Goal: Task Accomplishment & Management: Manage account settings

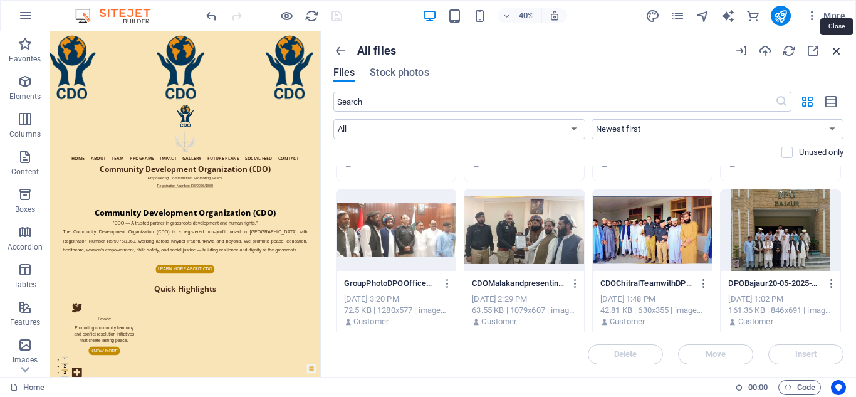
click at [837, 48] on icon "button" at bounding box center [837, 51] width 14 height 14
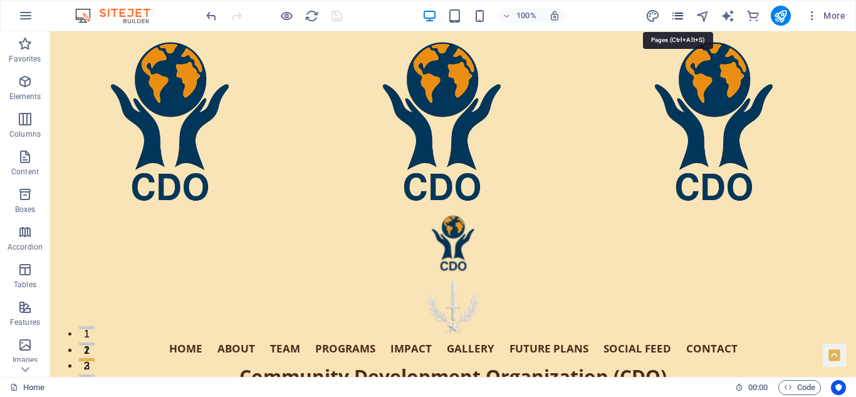
click at [681, 14] on icon "pages" at bounding box center [678, 16] width 14 height 14
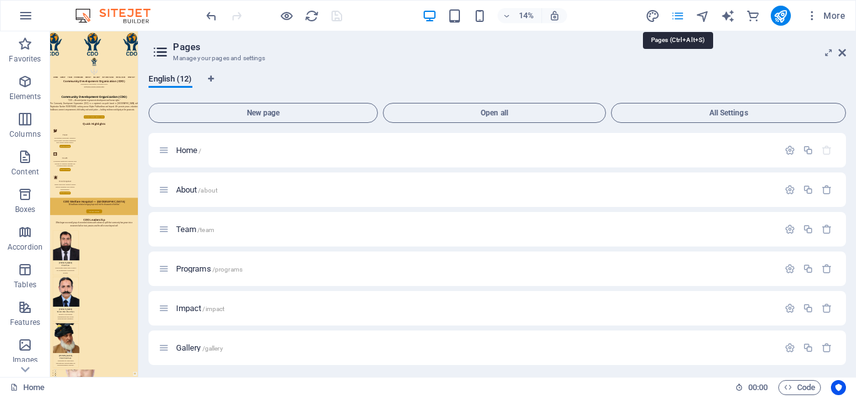
click at [681, 14] on icon "pages" at bounding box center [678, 16] width 14 height 14
click at [843, 48] on icon at bounding box center [843, 53] width 8 height 10
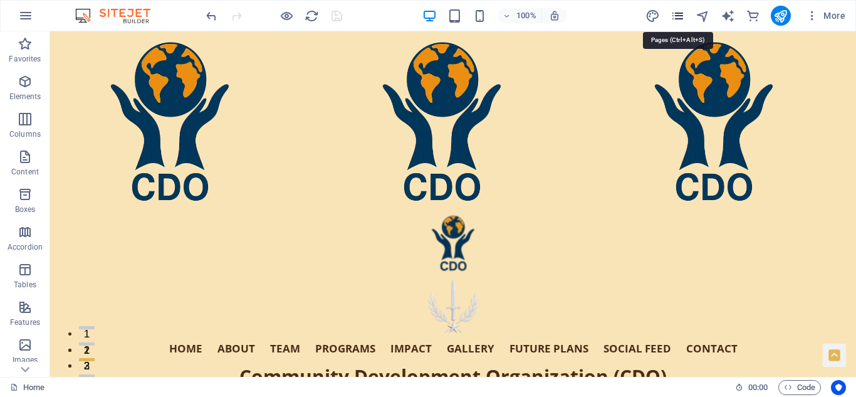
click at [678, 15] on icon "pages" at bounding box center [678, 16] width 14 height 14
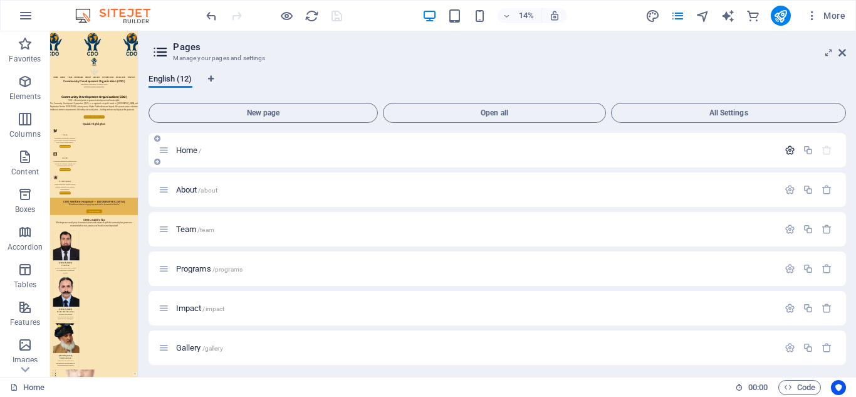
click at [790, 146] on icon "button" at bounding box center [790, 150] width 11 height 11
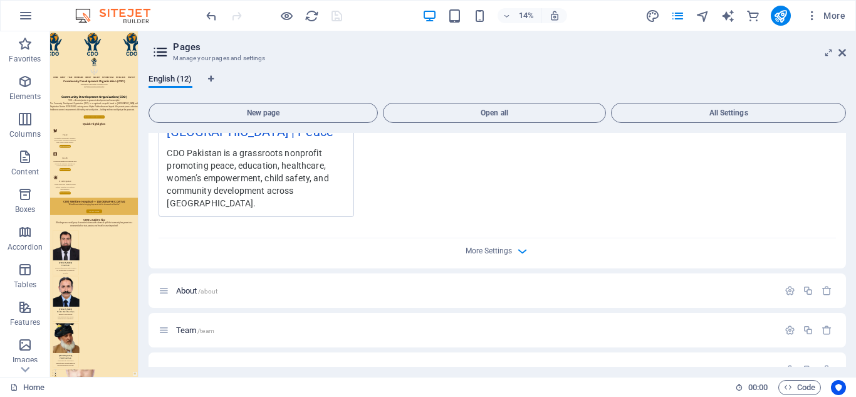
scroll to position [396, 0]
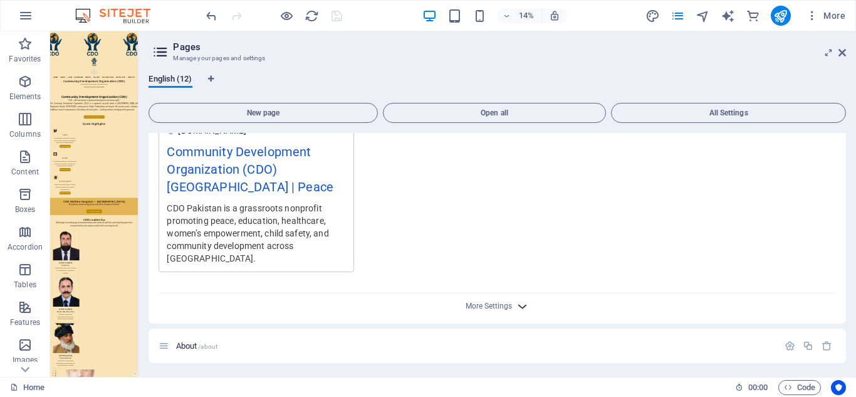
click at [519, 302] on icon "button" at bounding box center [522, 306] width 14 height 14
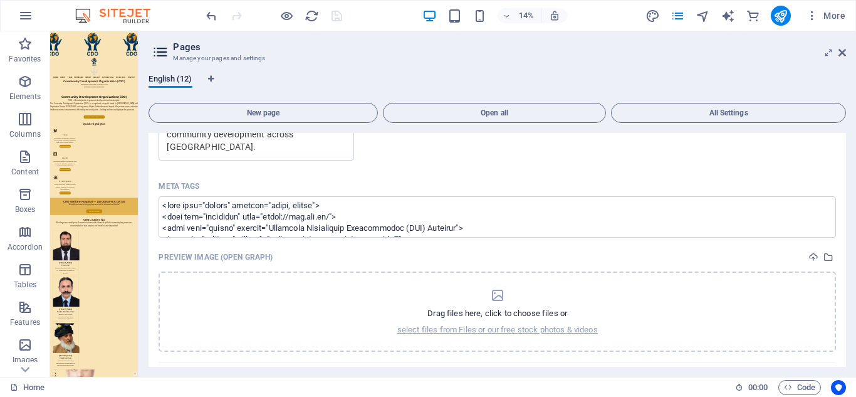
scroll to position [517, 0]
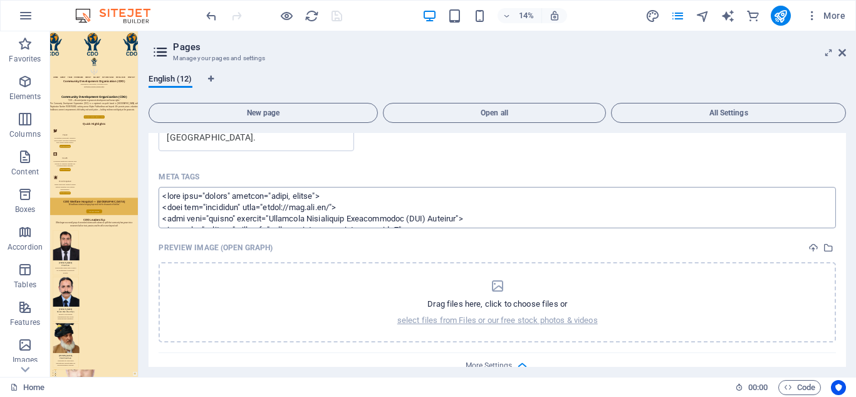
click at [439, 204] on textarea "Meta tags ​" at bounding box center [498, 207] width 678 height 41
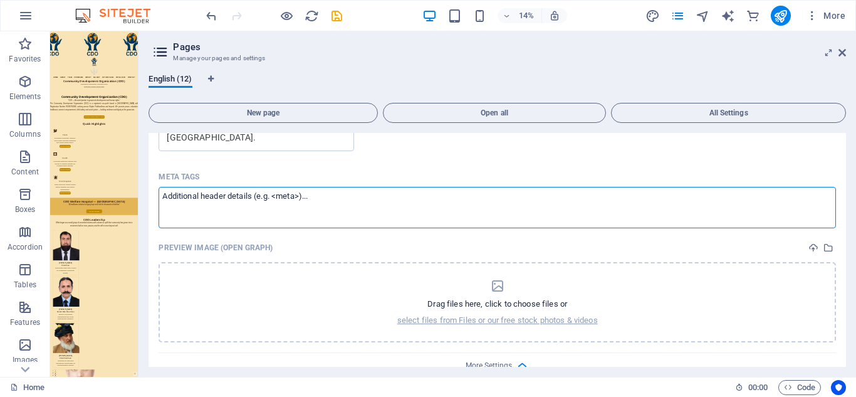
paste textarea "<lore ipsu="dolors" ametcon="adipi, elitse"> <doei tem="incididun" utla="etdol:…"
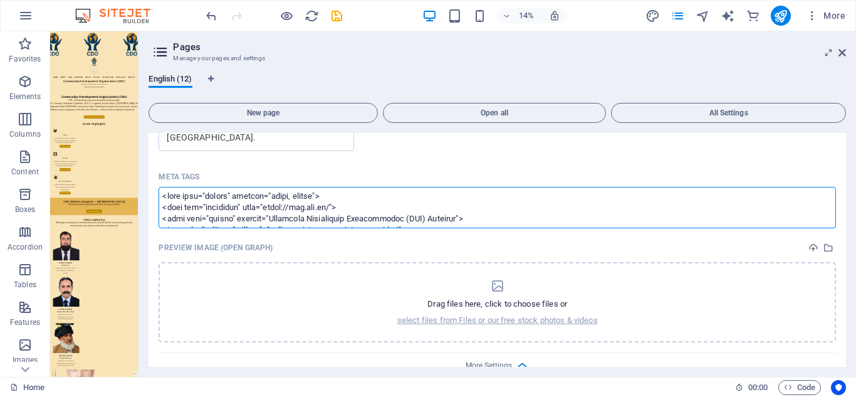
scroll to position [2530, 0]
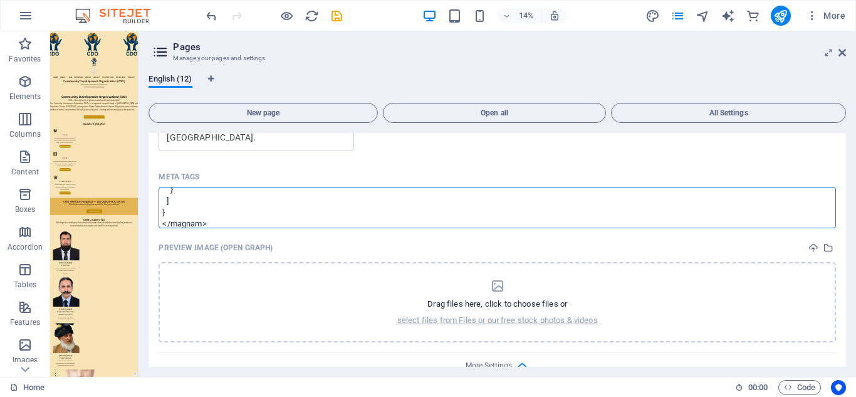
type textarea "<lore ipsu="dolors" ametcon="adipi, elitse"> <doei tem="incididun" utla="etdol:…"
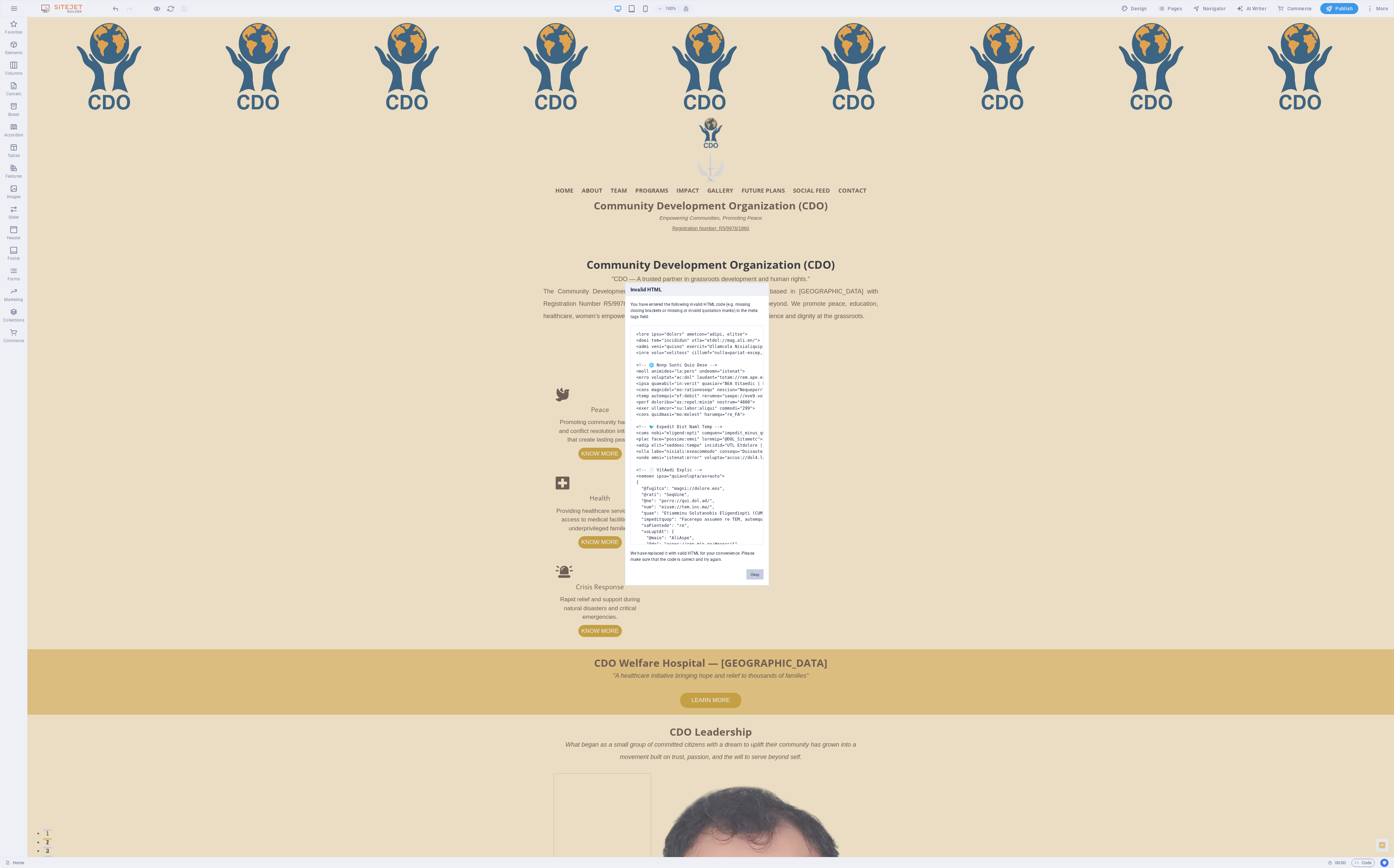
click at [468, 217] on button "Okay" at bounding box center [754, 574] width 17 height 10
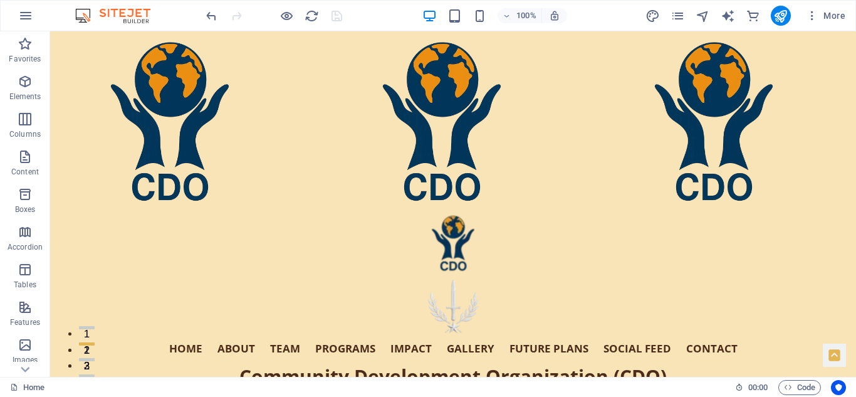
drag, startPoint x: 855, startPoint y: 60, endPoint x: 901, endPoint y: 60, distance: 45.8
click at [786, 9] on icon "publish" at bounding box center [781, 16] width 14 height 14
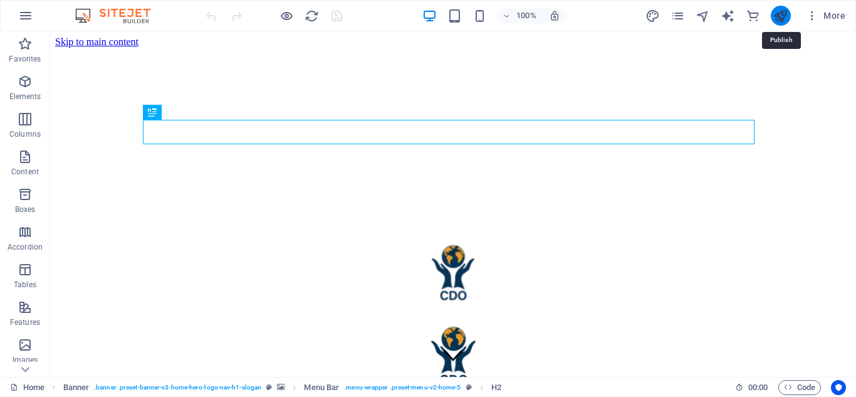
click at [782, 16] on icon "publish" at bounding box center [781, 16] width 14 height 14
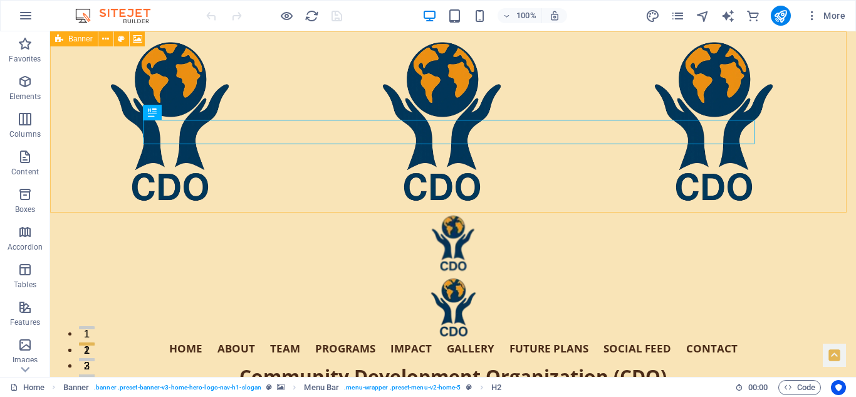
click at [68, 41] on span "Banner" at bounding box center [80, 39] width 24 height 8
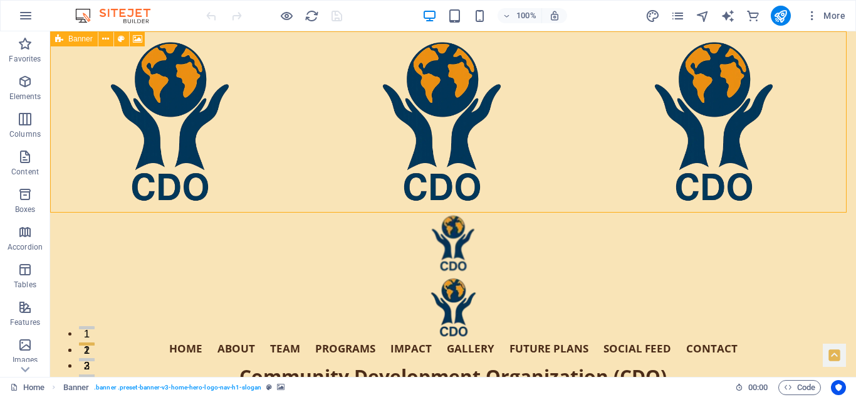
click at [68, 41] on span "Banner" at bounding box center [80, 39] width 24 height 8
select select "header"
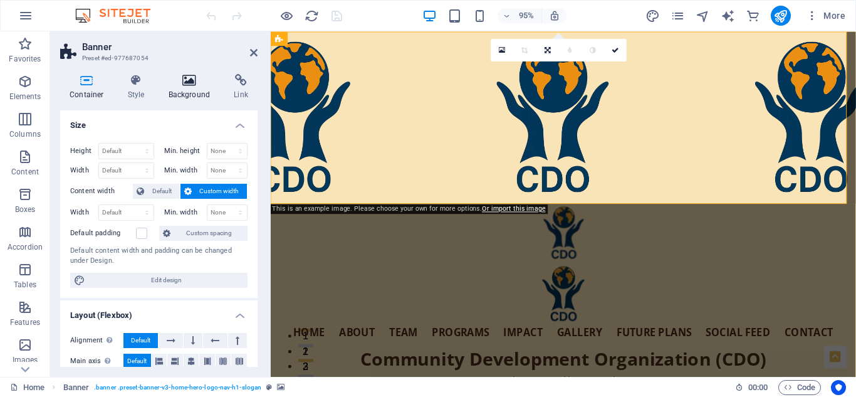
click at [190, 76] on icon at bounding box center [189, 80] width 61 height 13
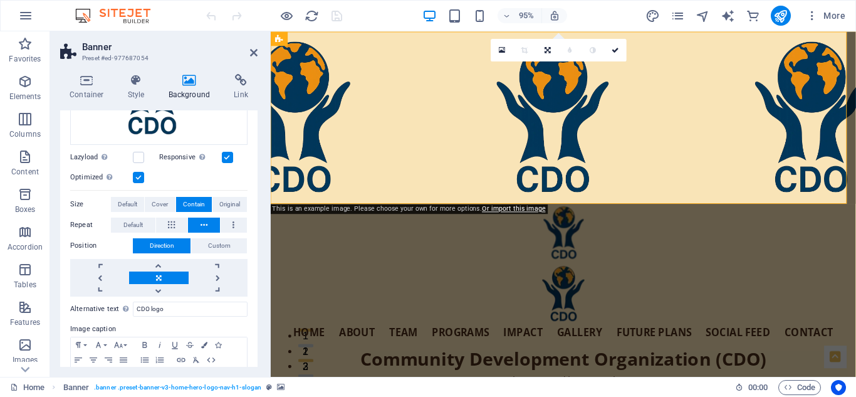
scroll to position [202, 0]
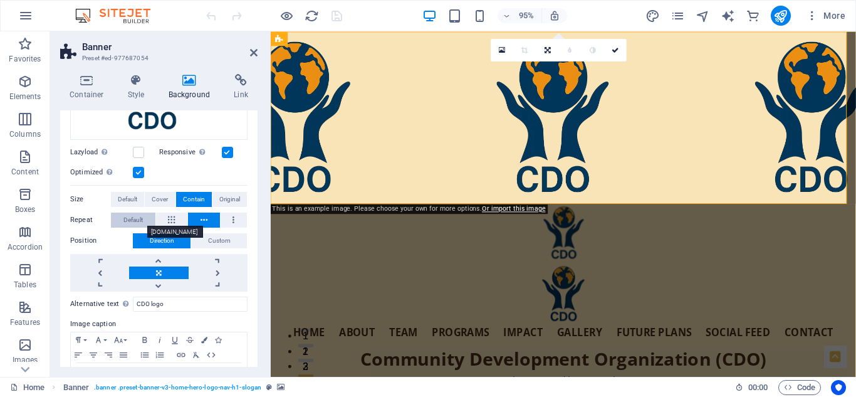
click at [139, 214] on span "Default" at bounding box center [132, 220] width 19 height 15
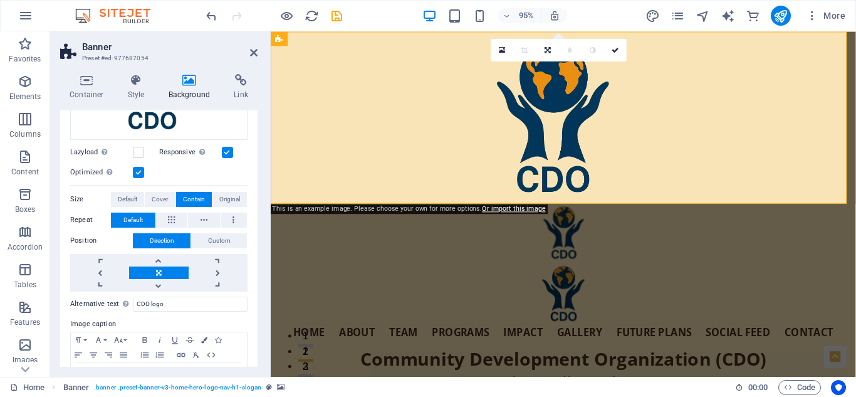
drag, startPoint x: 258, startPoint y: 237, endPoint x: 256, endPoint y: 211, distance: 26.4
click at [256, 211] on div "Container Style Background Link Size Height Default px rem % vh vw Min. height …" at bounding box center [159, 220] width 218 height 313
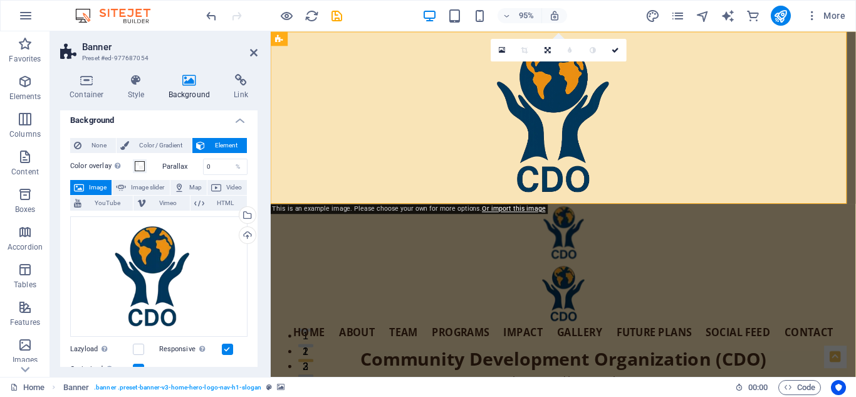
scroll to position [0, 0]
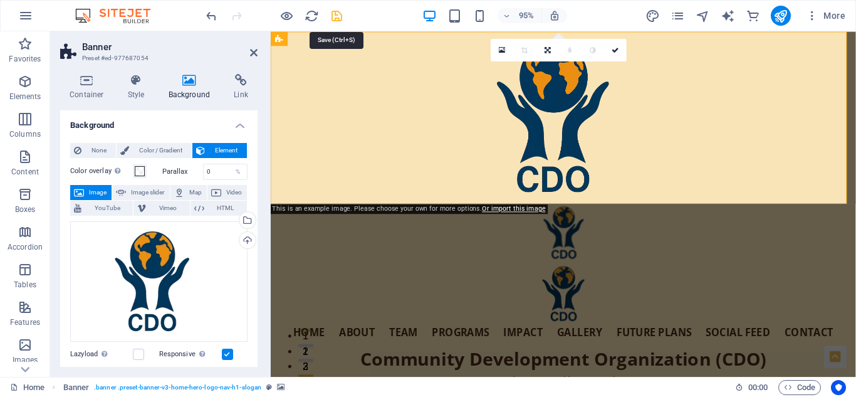
click at [336, 12] on icon "save" at bounding box center [337, 16] width 14 height 14
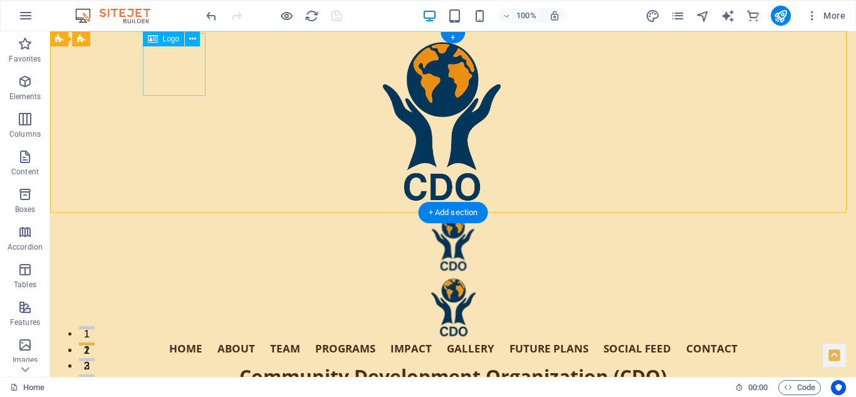
click at [172, 213] on div "Hero Banner" at bounding box center [453, 244] width 612 height 63
select select "px"
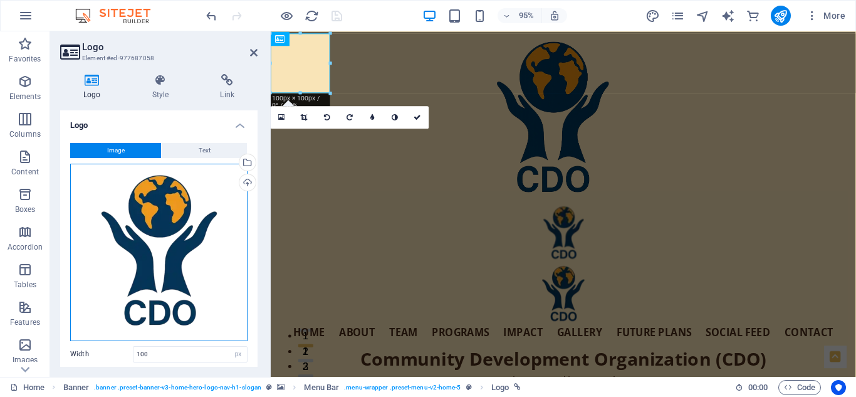
click at [169, 258] on div "Drag files here, click to choose files or select files from Files or our free s…" at bounding box center [158, 252] width 177 height 177
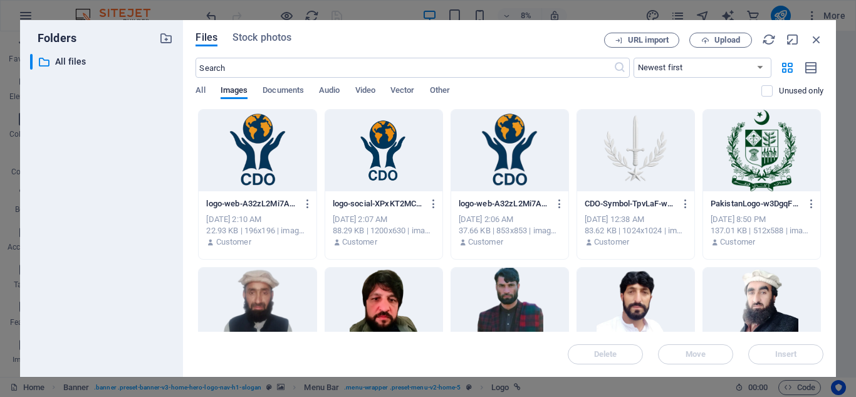
click at [501, 153] on div at bounding box center [509, 150] width 117 height 81
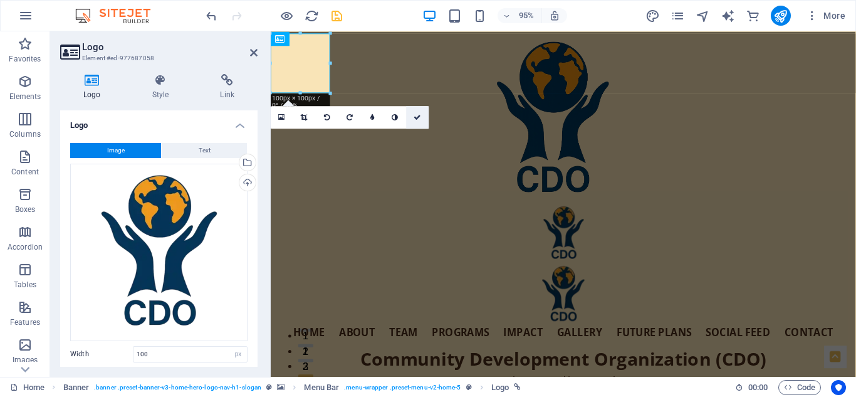
click at [415, 114] on icon at bounding box center [418, 116] width 8 height 7
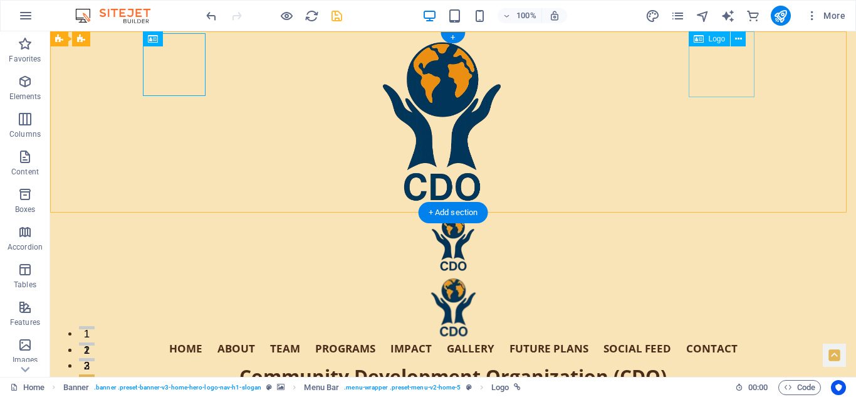
click at [727, 275] on div "Hero Banner" at bounding box center [453, 308] width 612 height 66
select select "px"
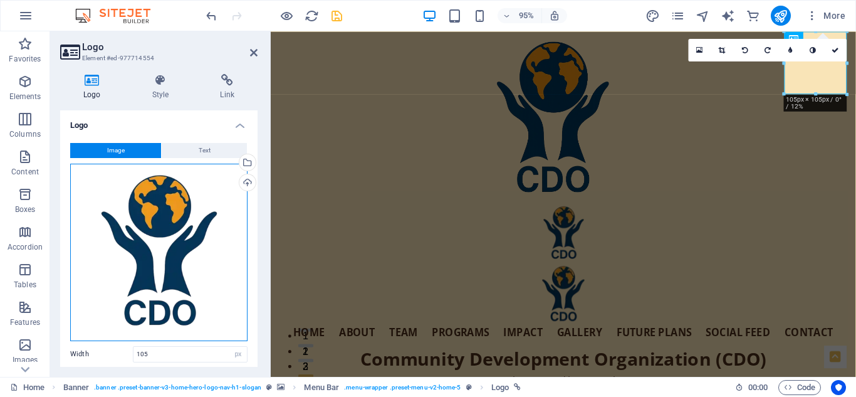
click at [132, 224] on div "Drag files here, click to choose files or select files from Files or our free s…" at bounding box center [158, 252] width 177 height 177
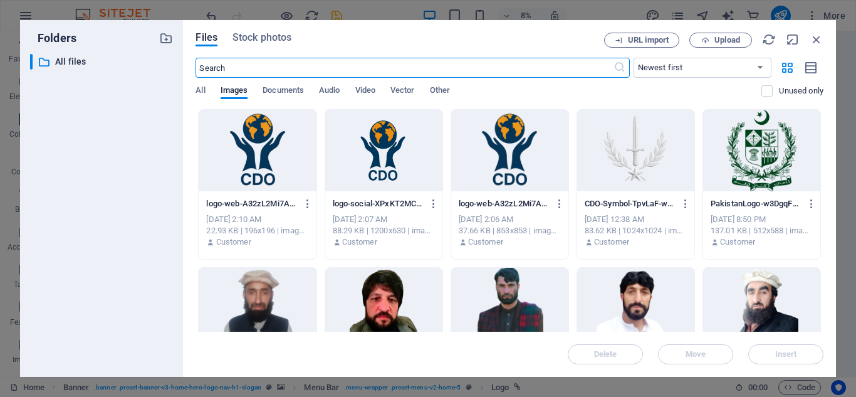
click at [601, 137] on div at bounding box center [635, 150] width 117 height 81
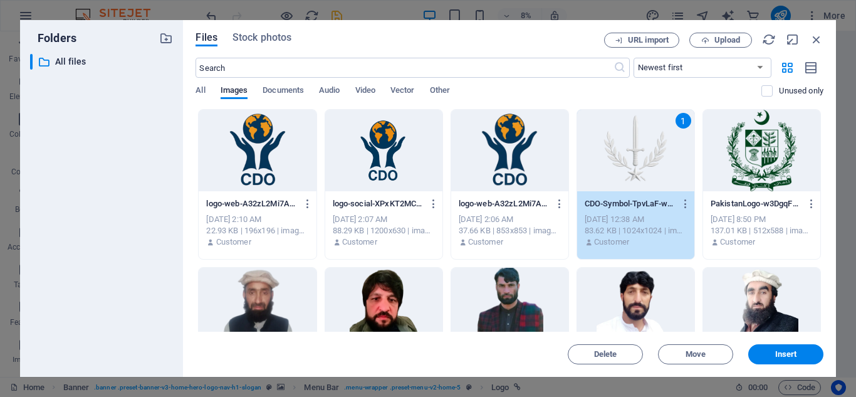
click at [601, 137] on div "1" at bounding box center [635, 150] width 117 height 81
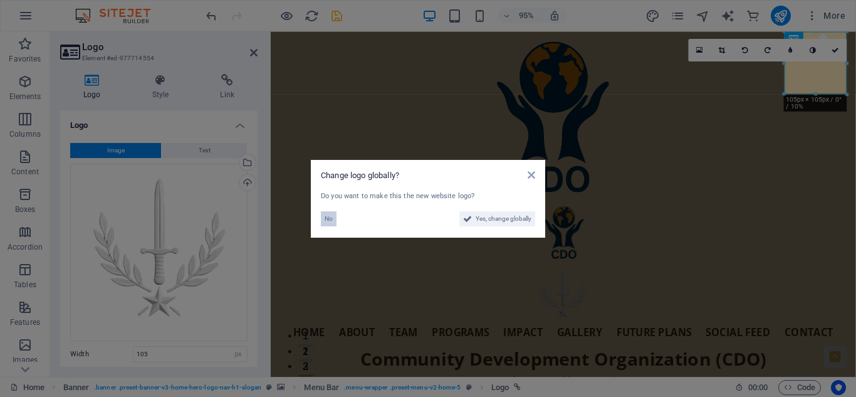
click at [328, 221] on span "No" at bounding box center [329, 218] width 8 height 15
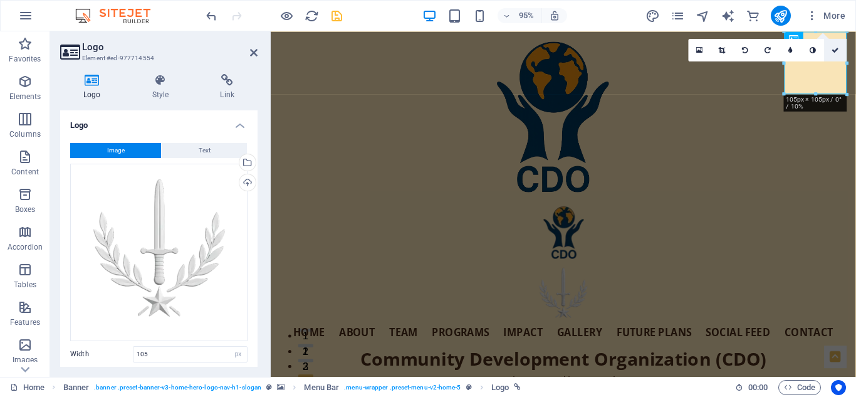
click at [837, 49] on icon at bounding box center [836, 49] width 8 height 7
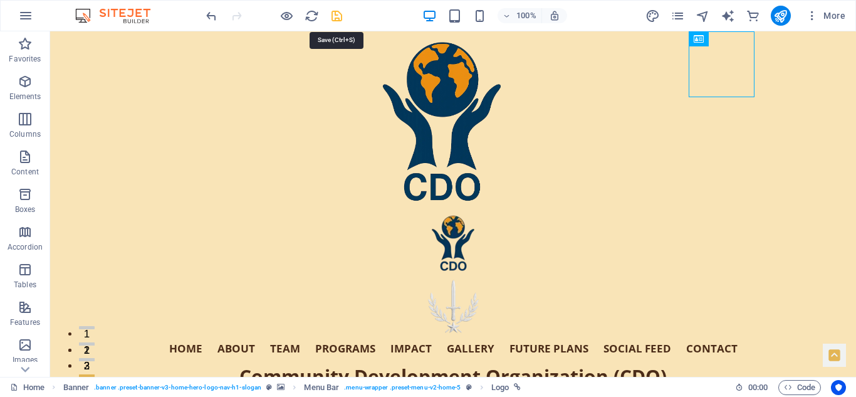
click at [336, 14] on icon "save" at bounding box center [337, 16] width 14 height 14
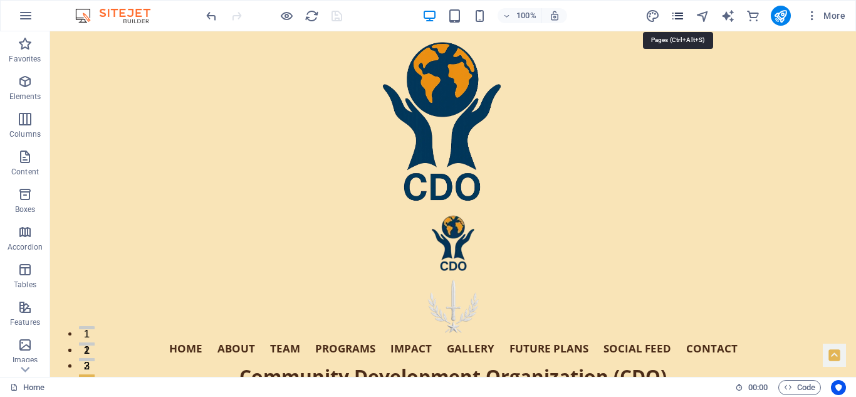
click at [678, 14] on icon "pages" at bounding box center [678, 16] width 14 height 14
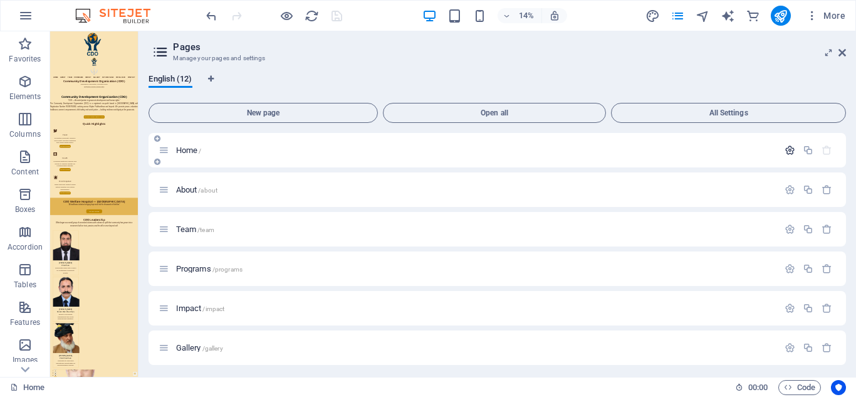
click at [791, 149] on icon "button" at bounding box center [790, 150] width 11 height 11
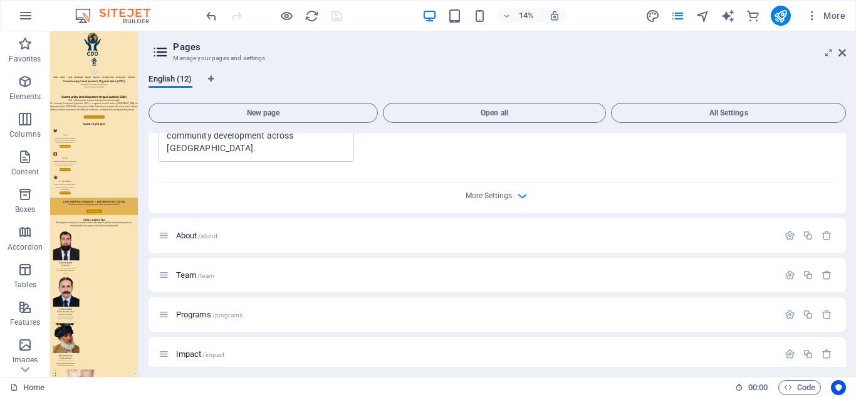
scroll to position [509, 0]
click at [517, 190] on icon "button" at bounding box center [522, 193] width 14 height 14
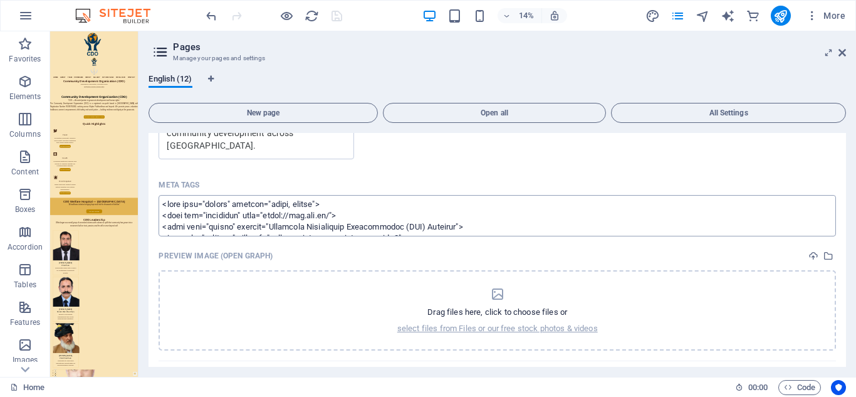
click at [350, 228] on textarea "Meta tags ​" at bounding box center [498, 215] width 678 height 41
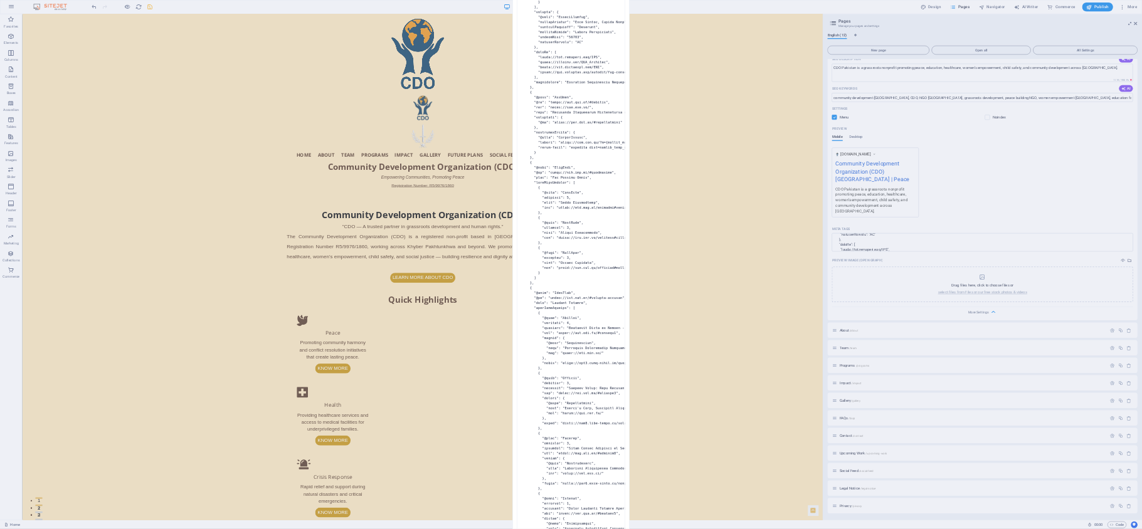
scroll to position [800, 0]
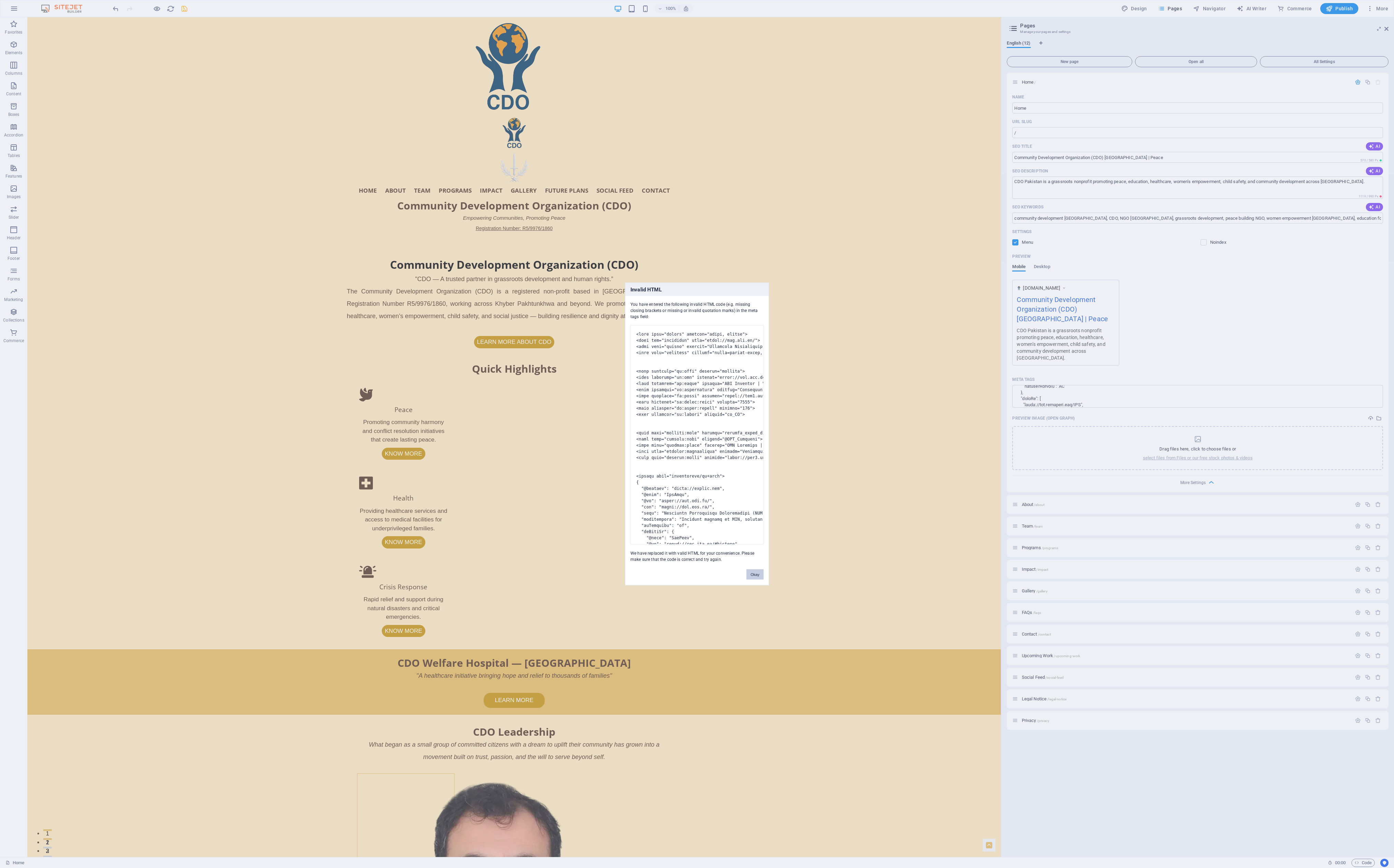
click at [468, 217] on button "Okay" at bounding box center [754, 574] width 17 height 10
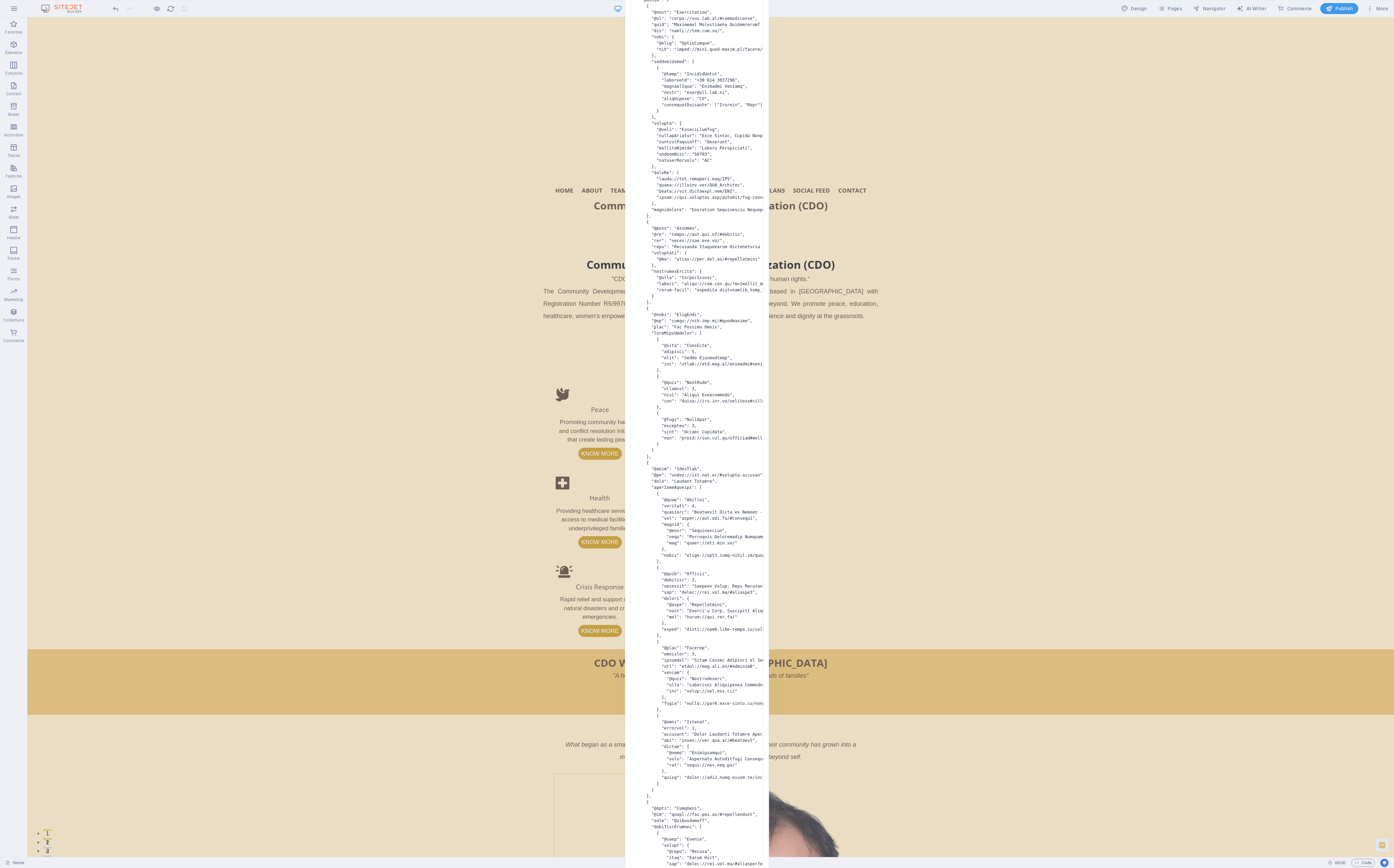
click at [468, 217] on pre at bounding box center [696, 435] width 133 height 1419
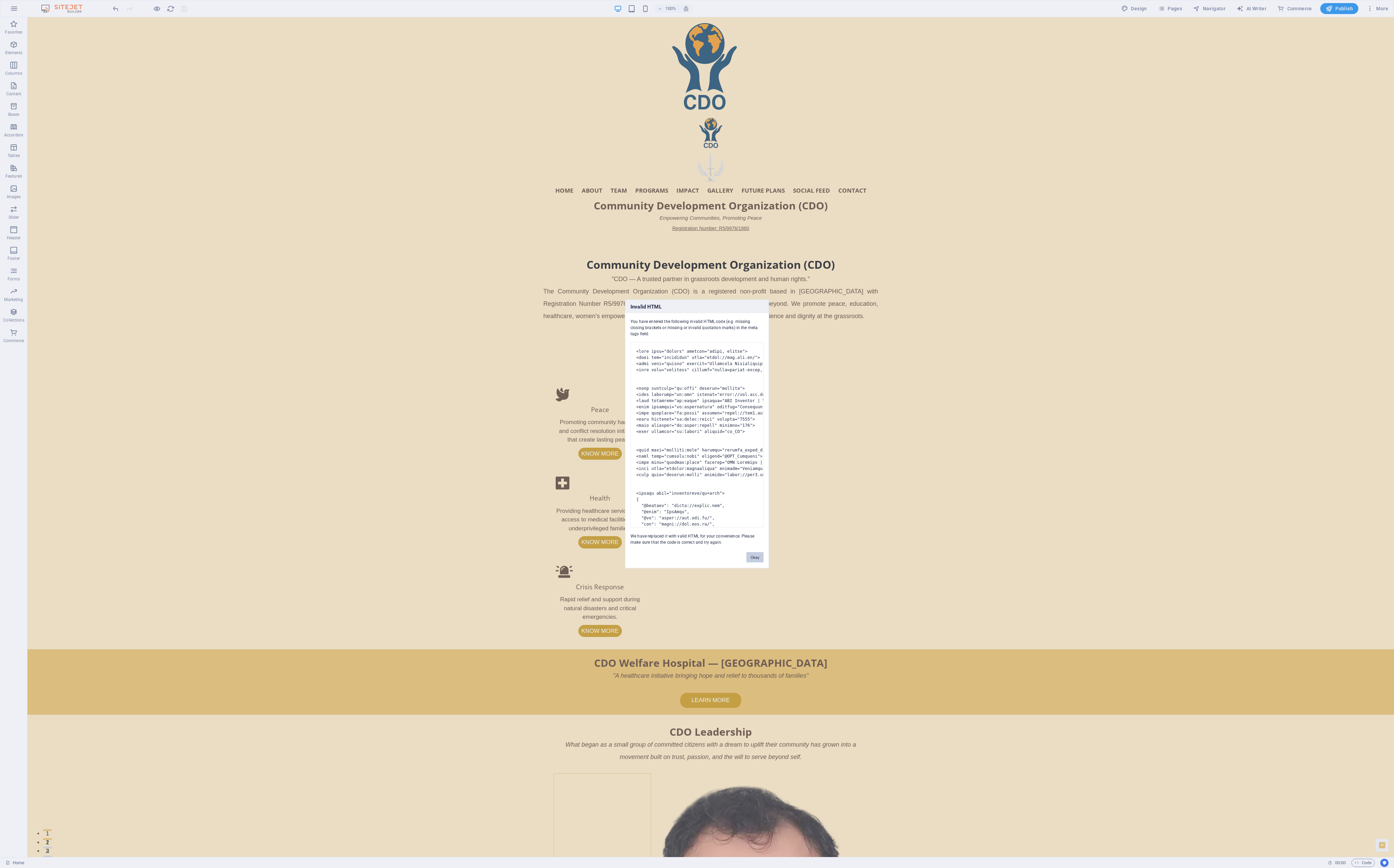
click at [468, 217] on button "Okay" at bounding box center [754, 557] width 17 height 10
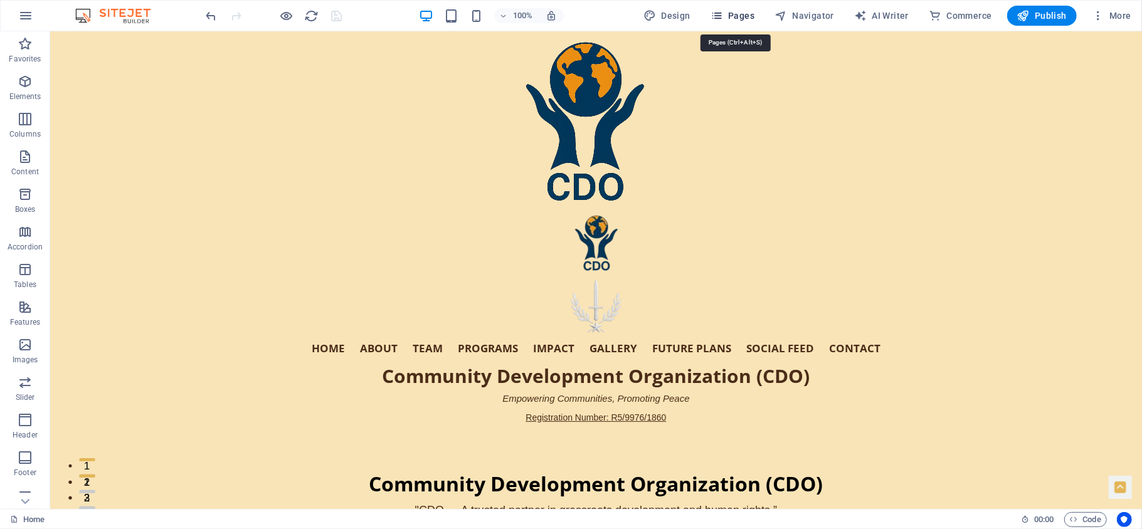
click at [723, 11] on icon "button" at bounding box center [716, 15] width 13 height 13
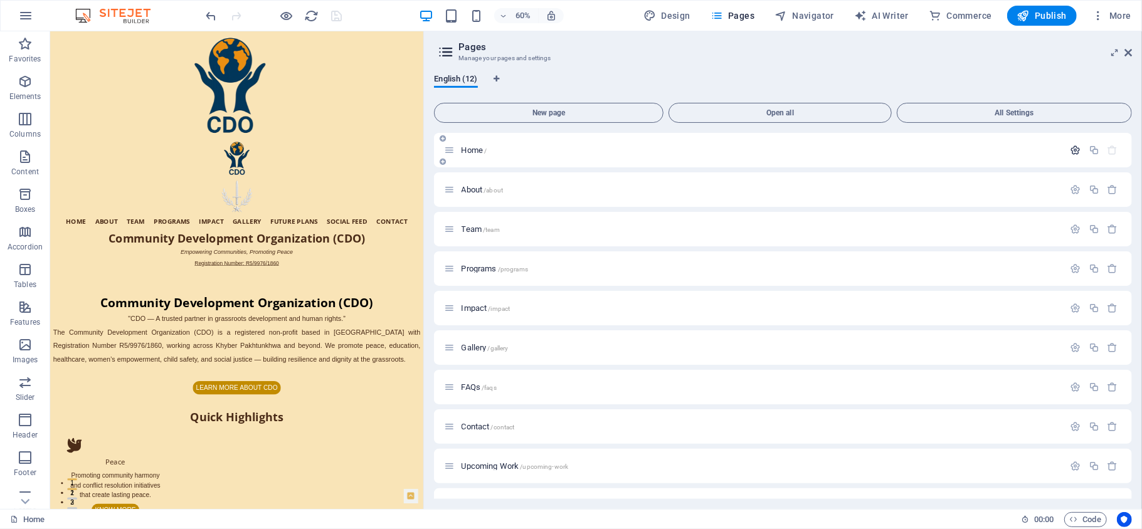
click at [856, 145] on icon "button" at bounding box center [1075, 150] width 11 height 11
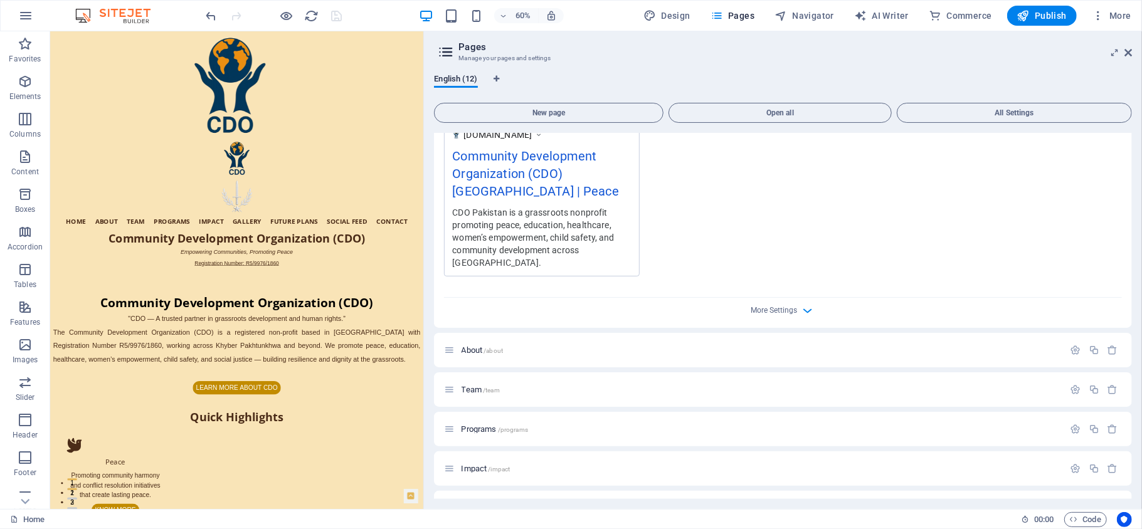
scroll to position [399, 0]
click at [808, 302] on icon "button" at bounding box center [808, 304] width 14 height 14
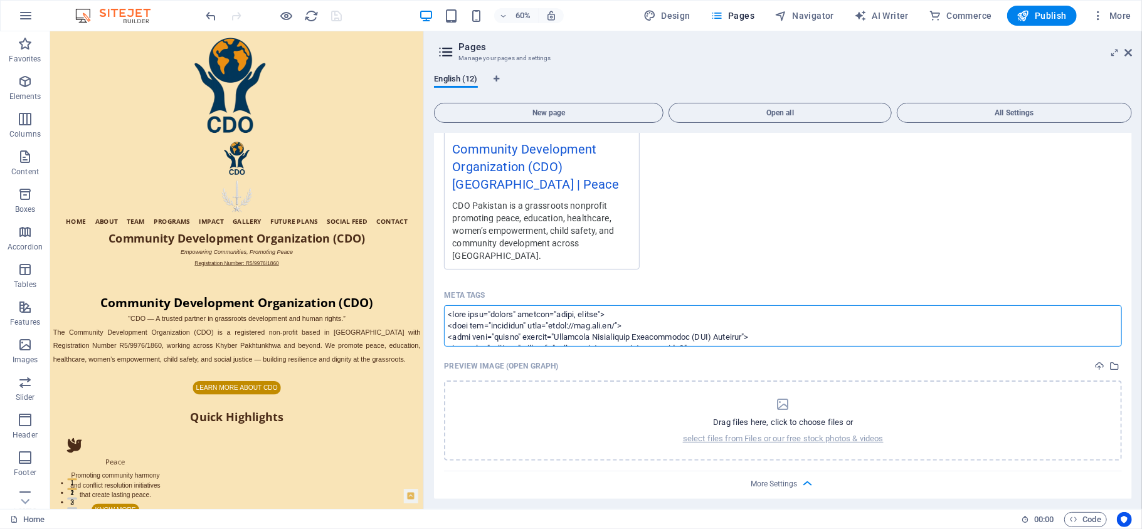
click at [676, 325] on textarea "Meta tags ​" at bounding box center [783, 325] width 678 height 41
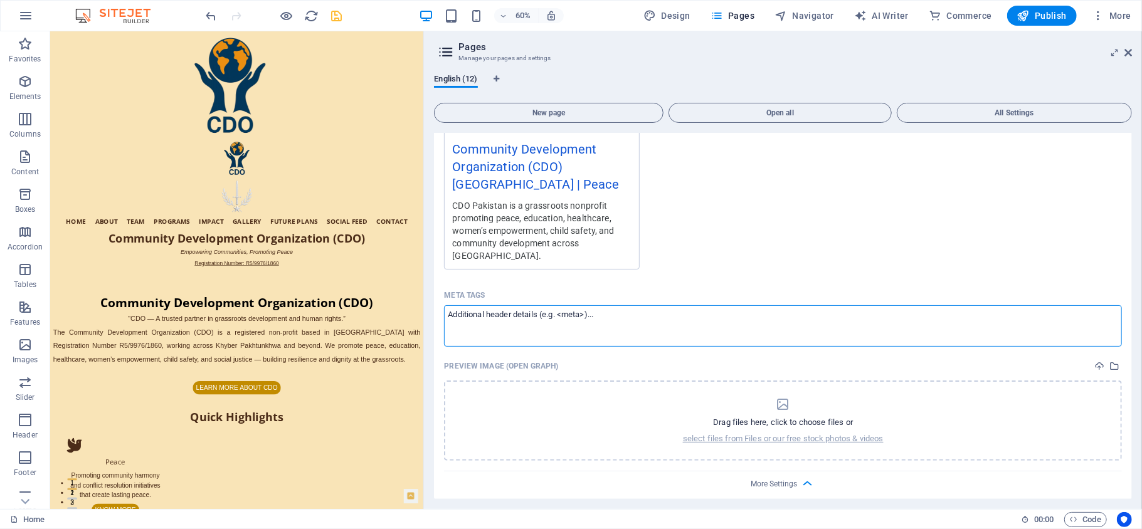
click at [559, 323] on textarea "Meta tags ​" at bounding box center [783, 325] width 678 height 41
paste textarea "<lore ipsu="dolors" ametcon="adipi, elitse"> <doei tem="incididun" utla="etdol:…"
type textarea "<lore ipsu="dolors" ametcon="adipi, elitse"> <doei tem="incididun" utla="etdol:…"
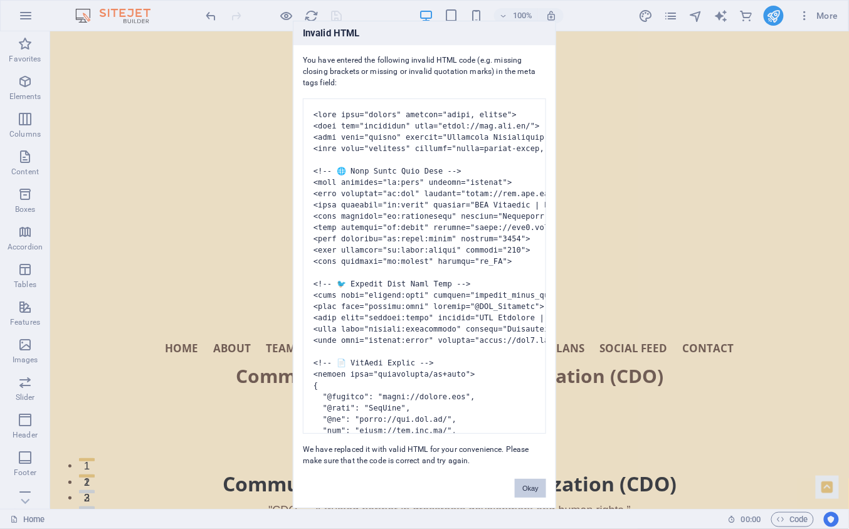
click at [527, 396] on button "Okay" at bounding box center [530, 488] width 31 height 19
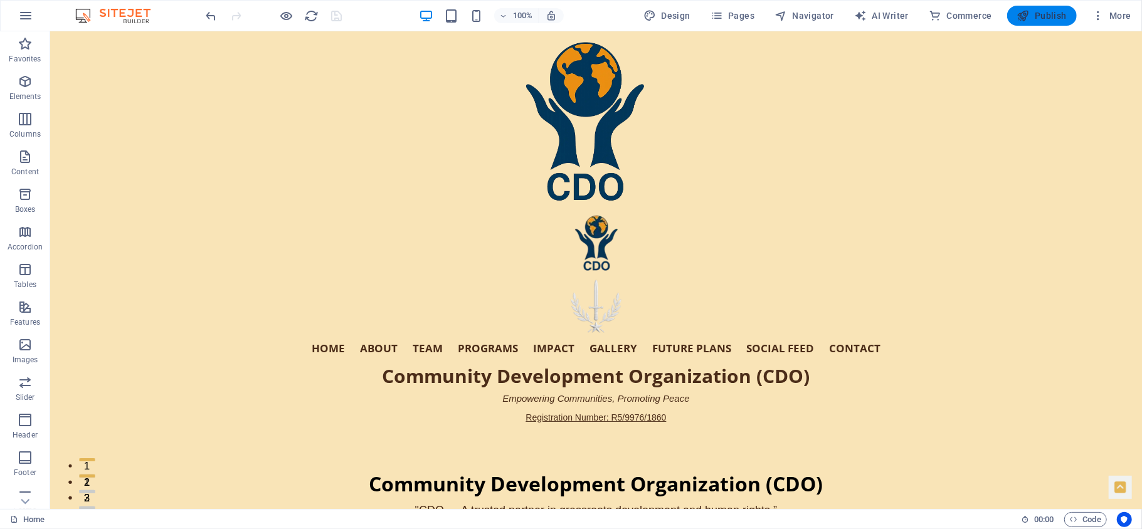
click at [856, 11] on span "Publish" at bounding box center [1042, 15] width 50 height 13
